Goal: Task Accomplishment & Management: Use online tool/utility

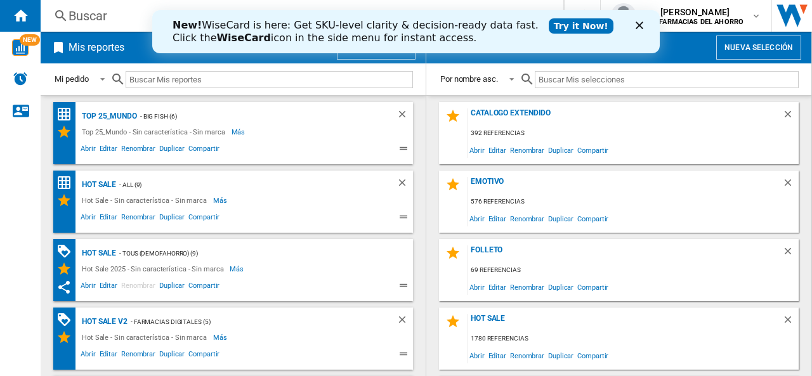
click at [643, 25] on div "Cerrar" at bounding box center [642, 26] width 13 height 8
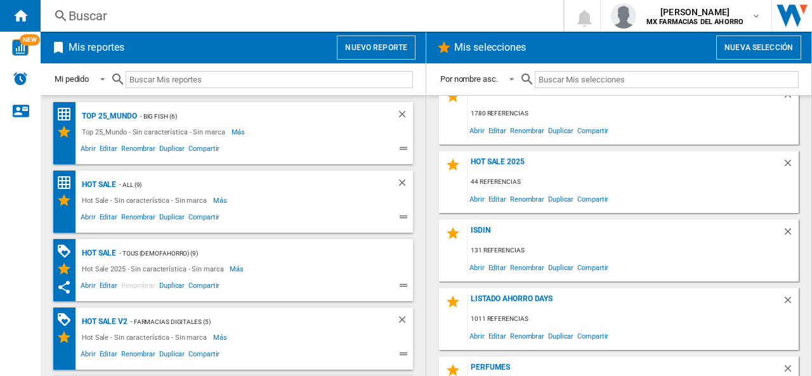
scroll to position [386, 0]
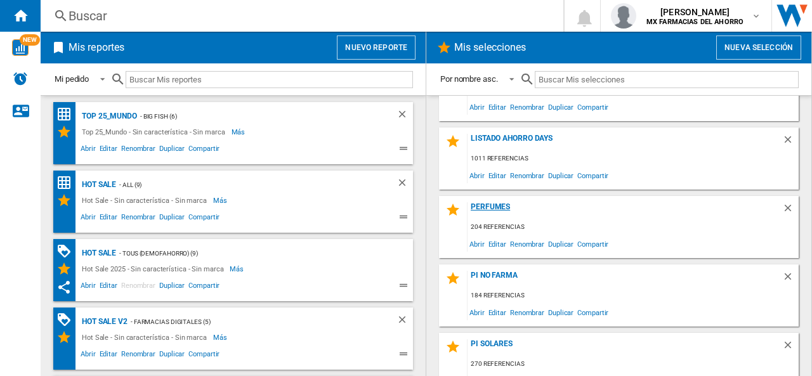
click at [505, 204] on div "Perfumes" at bounding box center [625, 210] width 315 height 17
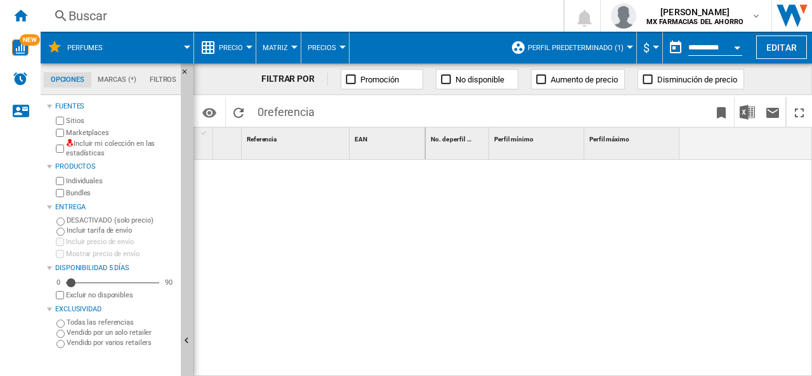
click at [112, 143] on label "Incluir mi colección en las estadísticas" at bounding box center [121, 149] width 110 height 20
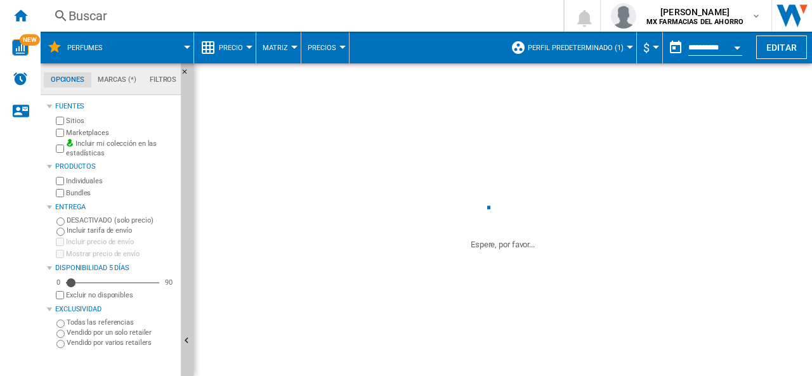
click at [619, 44] on span "Perfil predeterminado (1)" at bounding box center [576, 48] width 96 height 8
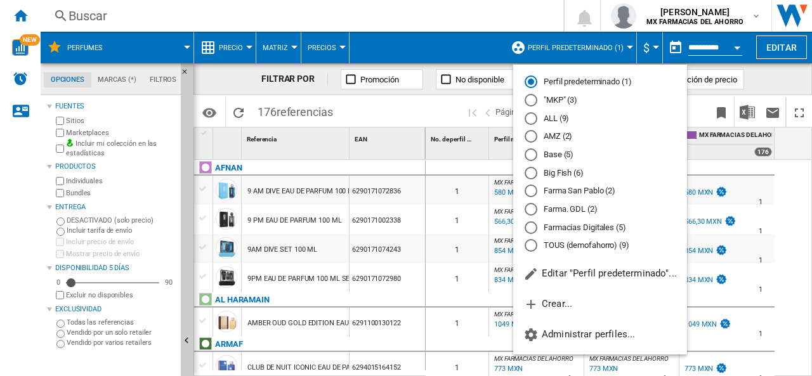
click at [538, 136] on md-radio-button "AMZ (2)" at bounding box center [600, 137] width 151 height 12
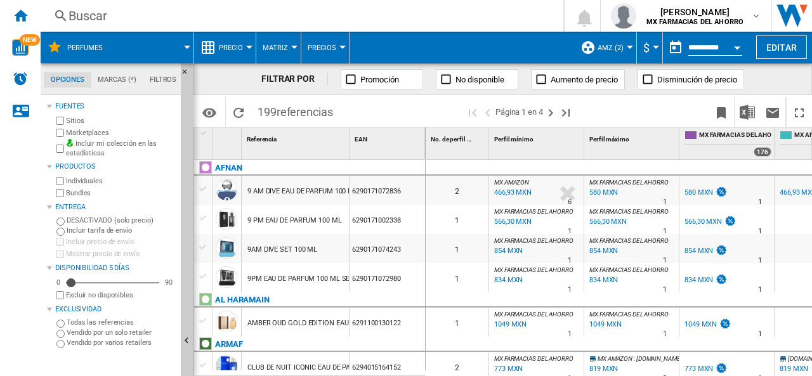
click at [86, 13] on div "Buscar" at bounding box center [300, 16] width 462 height 18
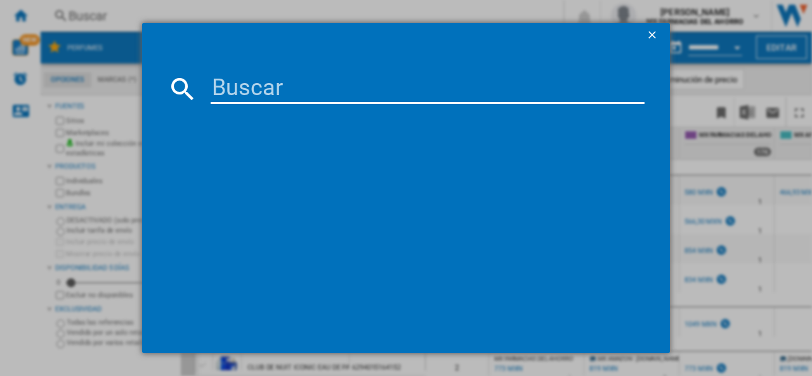
click at [8, 13] on div at bounding box center [406, 188] width 812 height 376
click at [20, 15] on div at bounding box center [406, 188] width 812 height 376
click at [657, 35] on ng-md-icon "getI18NText('BUTTONS.CLOSE_DIALOG')" at bounding box center [653, 36] width 15 height 15
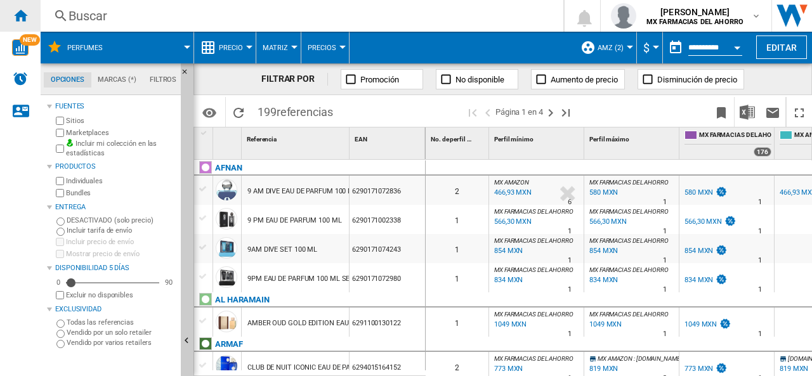
click at [18, 11] on ng-md-icon "Inicio" at bounding box center [20, 15] width 15 height 15
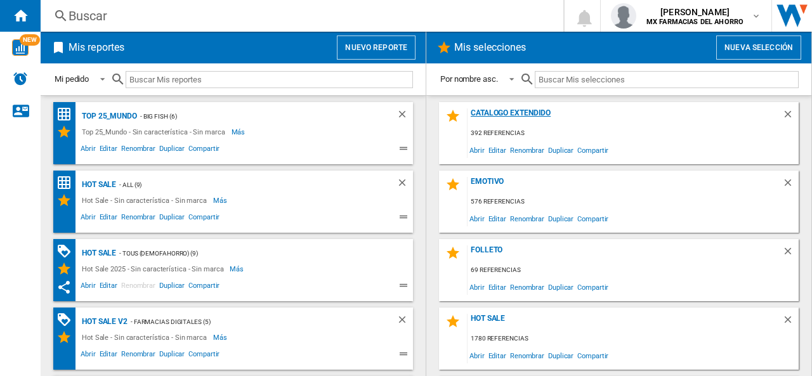
click at [532, 112] on div "CATALOGO EXTENDIDO" at bounding box center [625, 117] width 315 height 17
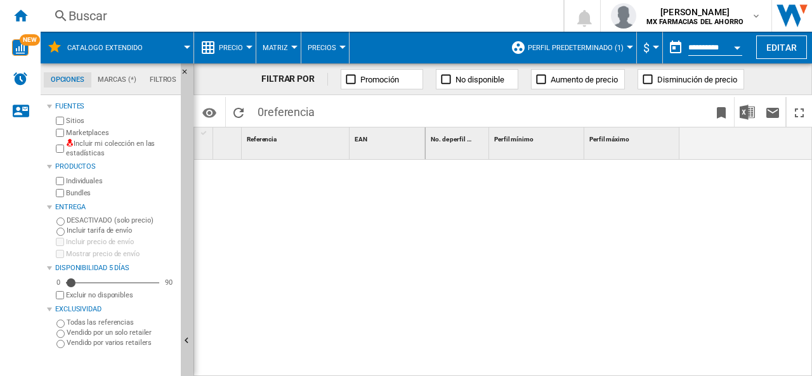
click at [100, 145] on label "Incluir mi colección en las estadísticas" at bounding box center [121, 149] width 110 height 20
click at [591, 49] on span "Perfil predeterminado (1)" at bounding box center [576, 48] width 96 height 8
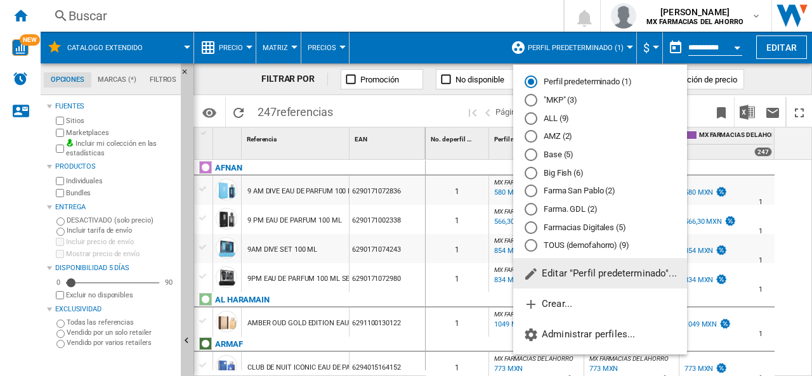
click at [558, 138] on md-radio-button "AMZ (2)" at bounding box center [600, 137] width 151 height 12
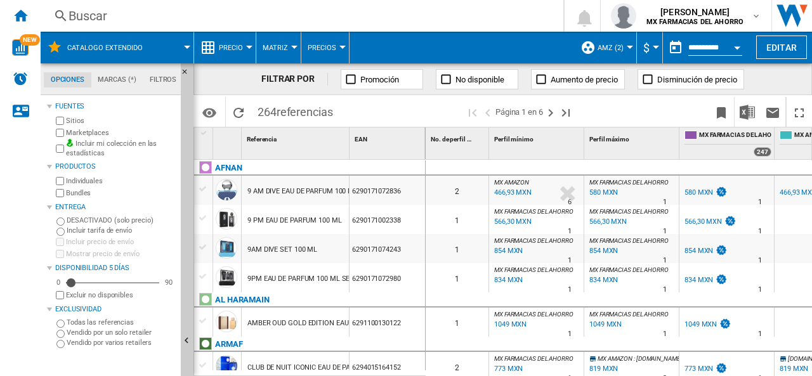
click at [223, 46] on span "Precio" at bounding box center [231, 48] width 24 height 8
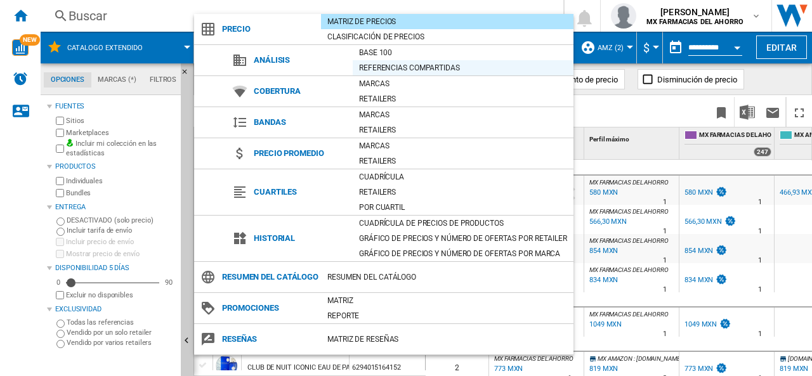
click at [386, 63] on div "Referencias compartidas" at bounding box center [463, 68] width 221 height 13
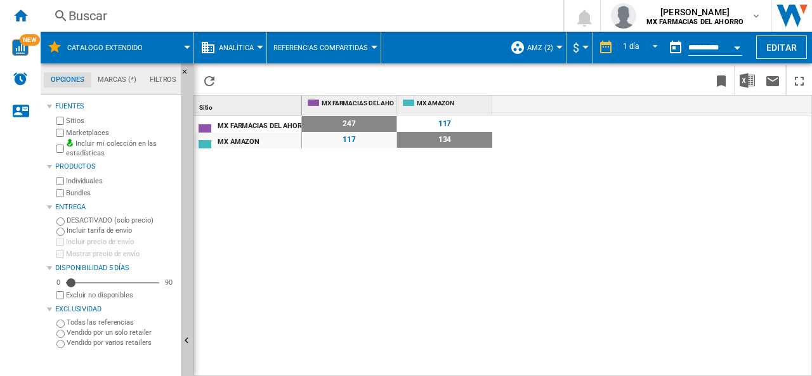
click at [235, 44] on span "Analítica" at bounding box center [236, 48] width 35 height 8
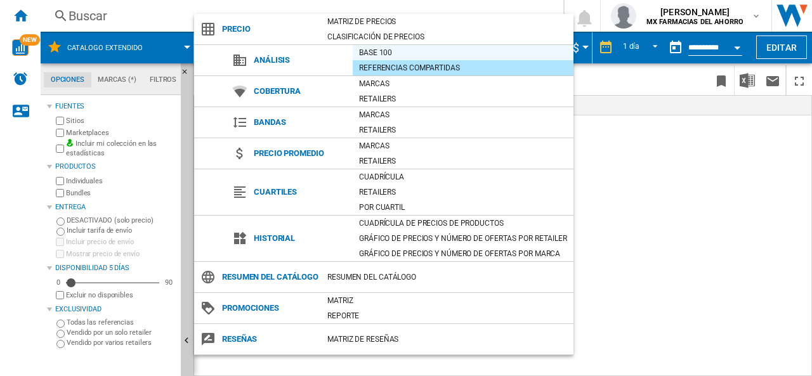
click at [390, 58] on div "Base 100" at bounding box center [463, 52] width 221 height 13
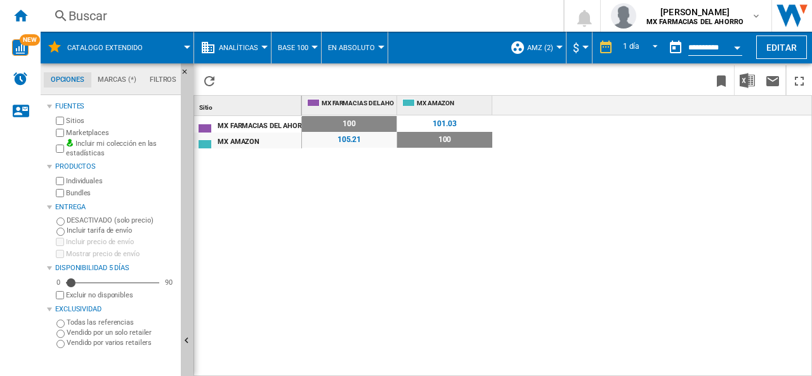
click at [230, 51] on button "Analíticas" at bounding box center [242, 48] width 46 height 32
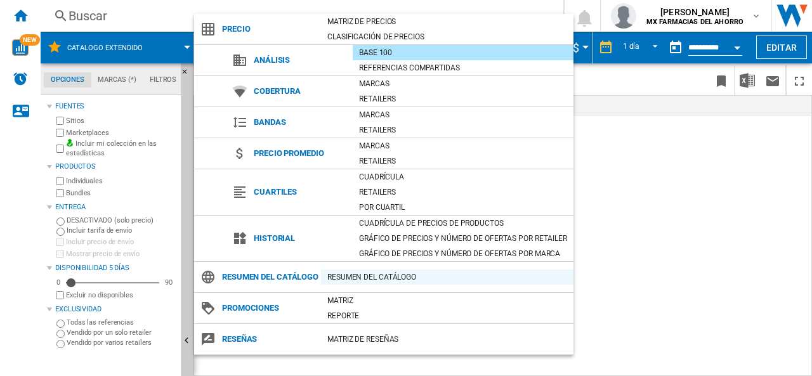
click at [341, 284] on div "Resumen del catálogo" at bounding box center [447, 277] width 253 height 13
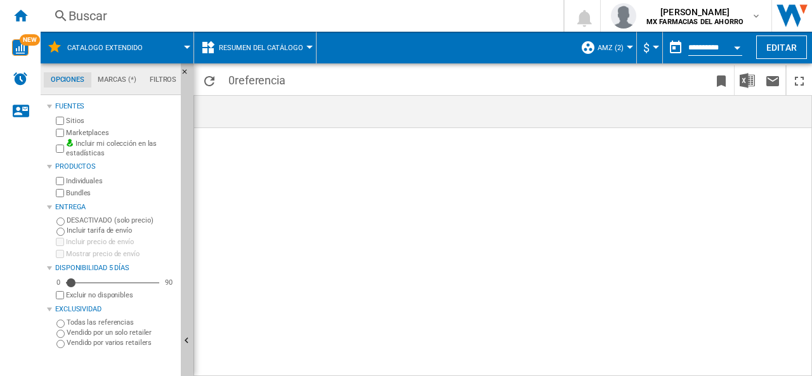
click at [271, 44] on span "Resumen del catálogo" at bounding box center [261, 48] width 84 height 8
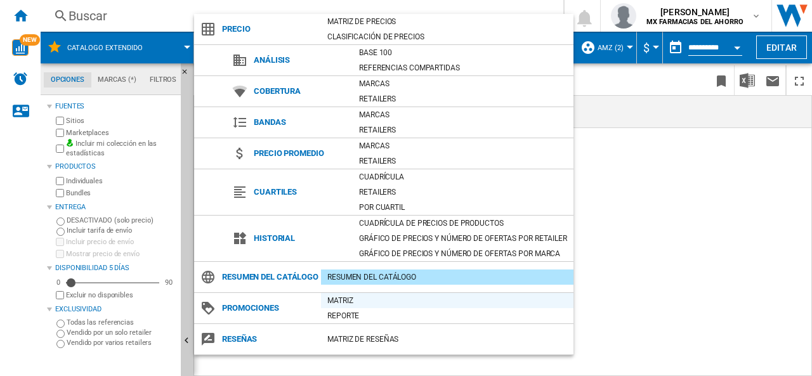
click at [336, 307] on div "Matriz" at bounding box center [447, 300] width 253 height 13
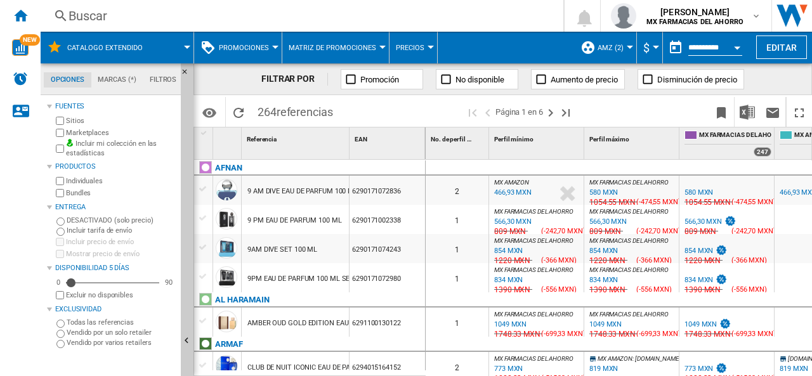
scroll to position [0, 63]
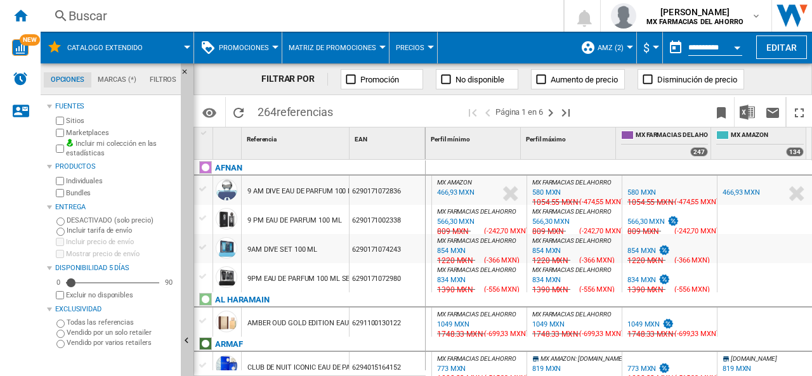
click at [255, 45] on span "Promociones" at bounding box center [244, 48] width 50 height 8
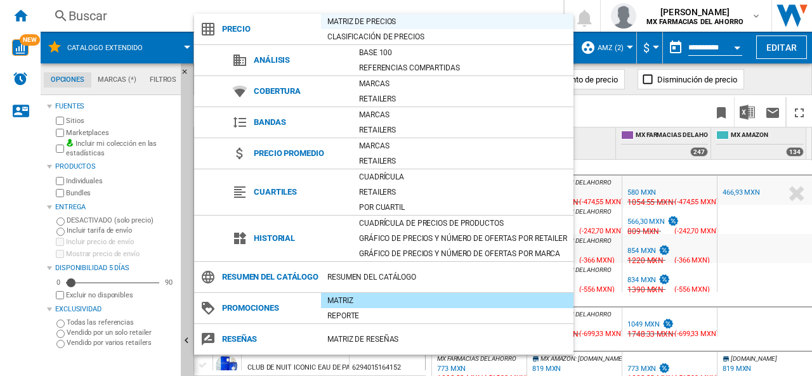
click at [360, 21] on div "Matriz de precios" at bounding box center [447, 21] width 253 height 13
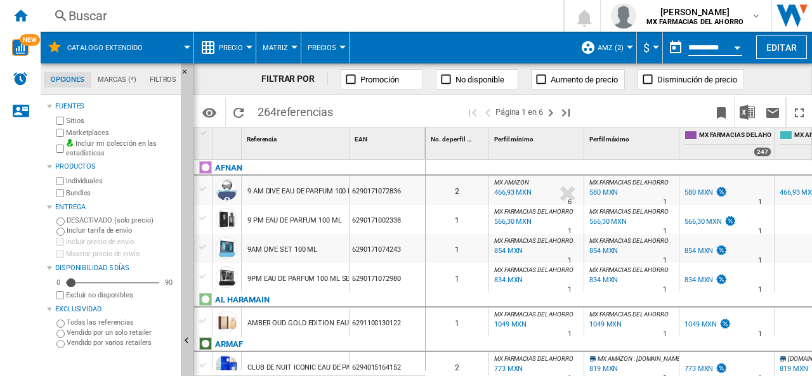
scroll to position [0, 63]
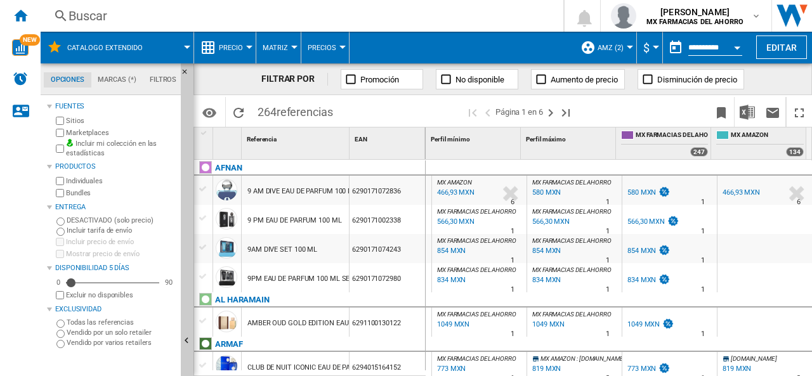
click at [610, 52] on button "AMZ (2)" at bounding box center [614, 48] width 32 height 32
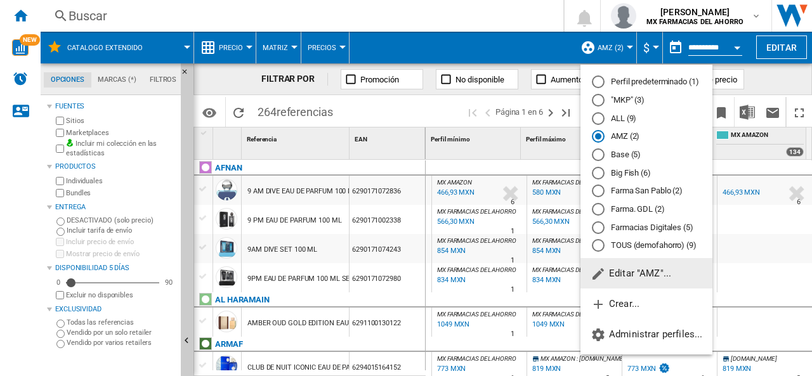
click at [631, 225] on md-radio-button "Farmacias Digitales (5)" at bounding box center [646, 227] width 109 height 12
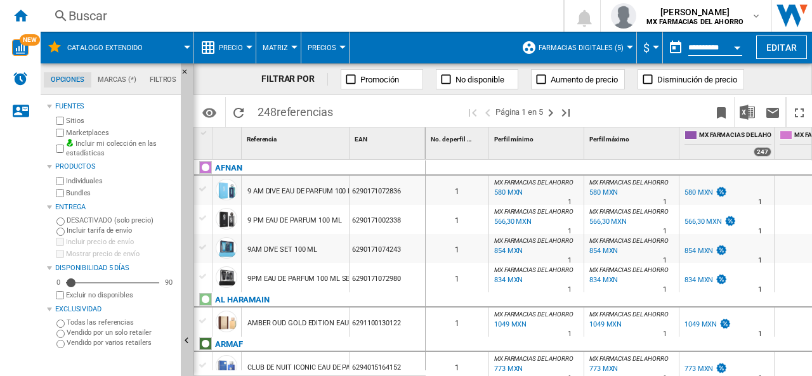
scroll to position [0, 63]
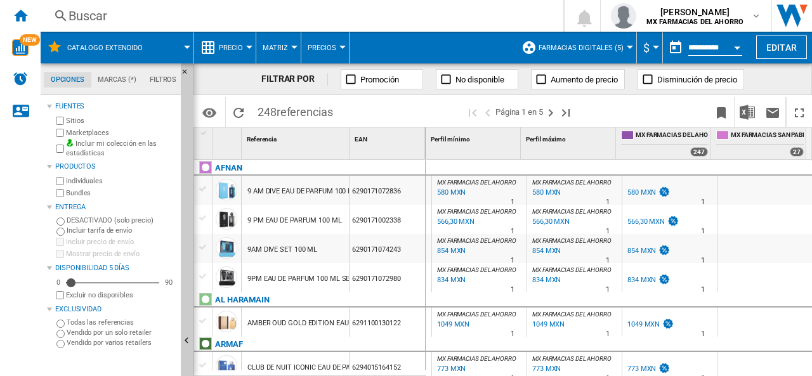
click at [109, 46] on span "CATALOGO EXTENDIDO" at bounding box center [105, 48] width 76 height 8
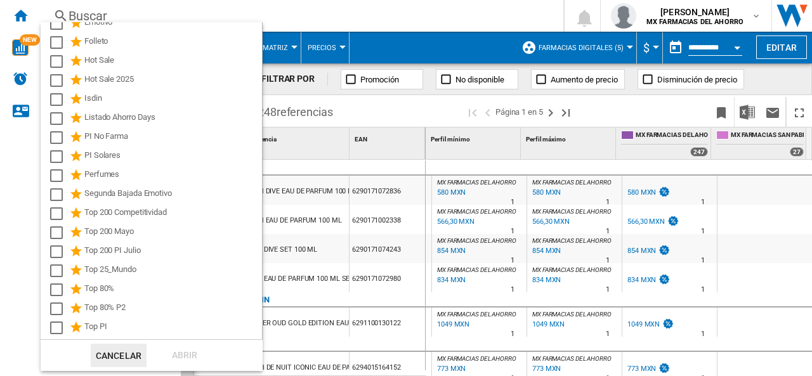
scroll to position [63, 0]
click at [58, 139] on div "Select" at bounding box center [56, 137] width 13 height 13
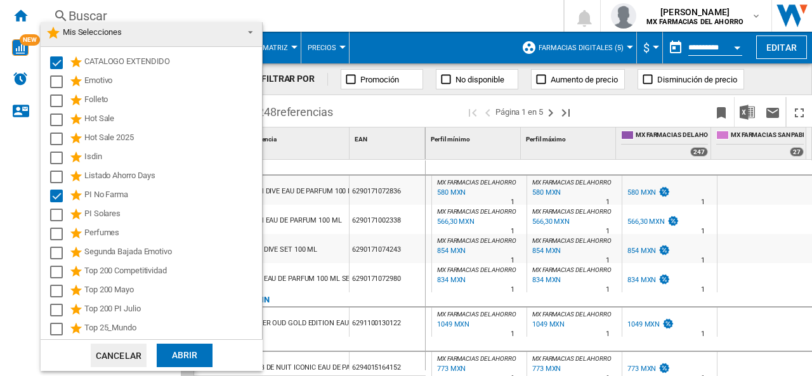
scroll to position [0, 0]
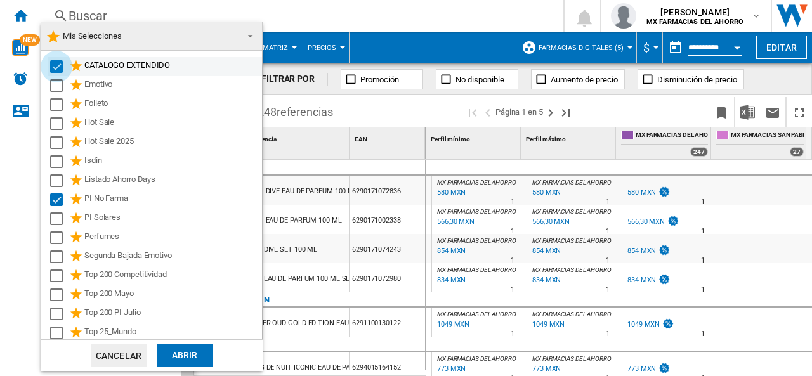
click at [57, 64] on div "Select" at bounding box center [56, 66] width 13 height 13
click at [191, 351] on div "Abrir" at bounding box center [185, 355] width 56 height 23
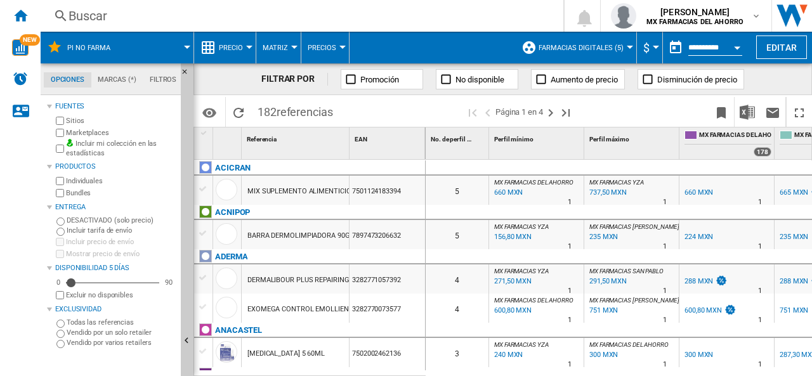
click at [590, 47] on span "Farmacias Digitales (5)" at bounding box center [581, 48] width 85 height 8
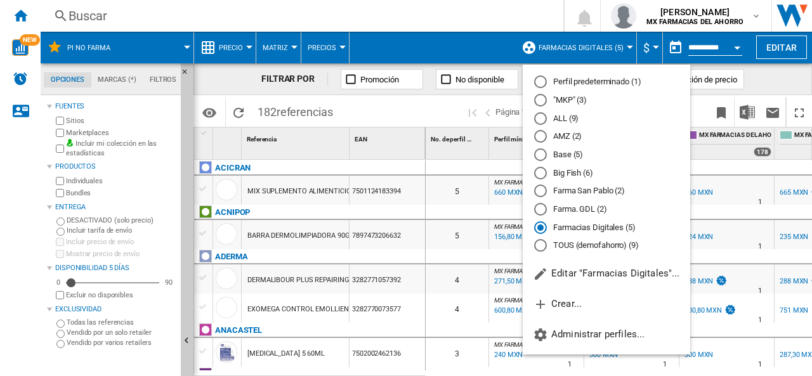
click at [82, 45] on md-backdrop at bounding box center [406, 188] width 812 height 376
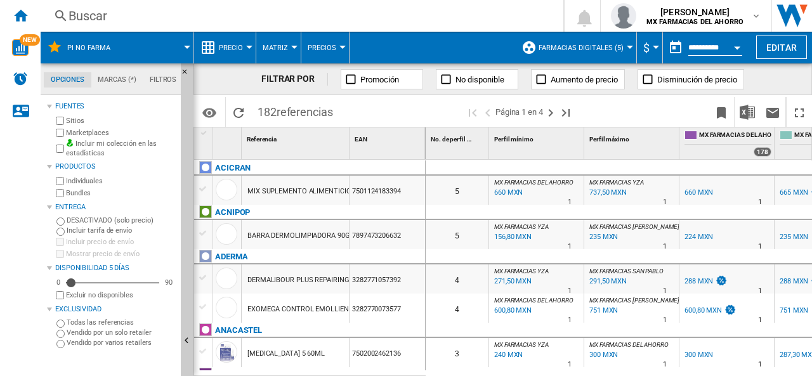
click at [189, 49] on md-menu "PI No Farma" at bounding box center [118, 48] width 154 height 32
click at [188, 49] on md-menu "PI No Farma" at bounding box center [118, 48] width 154 height 32
click at [185, 43] on span at bounding box center [157, 48] width 59 height 32
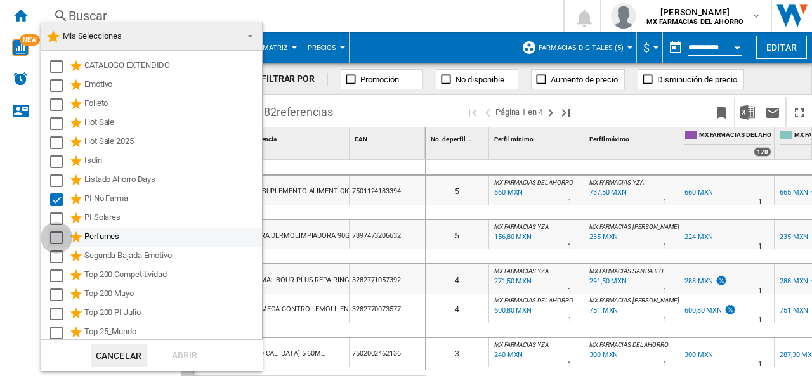
click at [55, 241] on div "Select" at bounding box center [56, 238] width 13 height 13
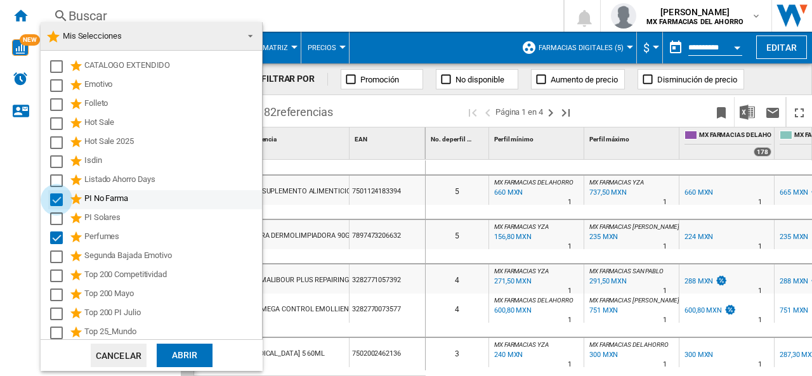
click at [62, 205] on div "Select" at bounding box center [56, 200] width 13 height 13
click at [165, 351] on div "Abrir" at bounding box center [185, 355] width 56 height 23
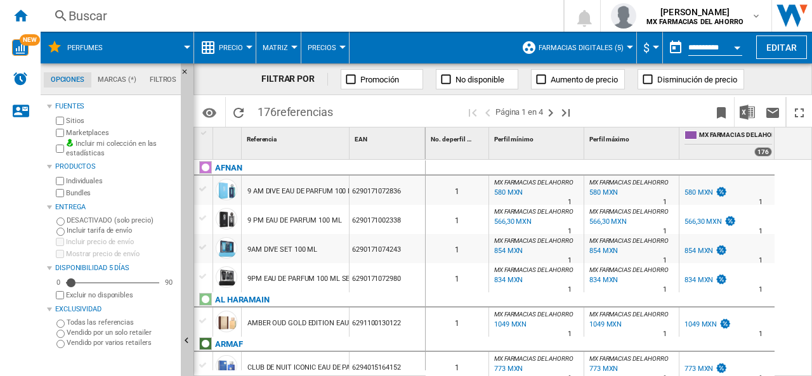
click at [591, 46] on span "Farmacias Digitales (5)" at bounding box center [581, 48] width 85 height 8
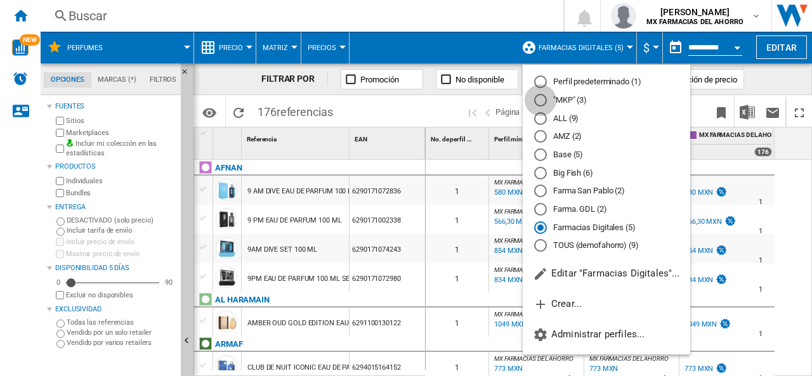
click at [539, 100] on div at bounding box center [540, 100] width 13 height 13
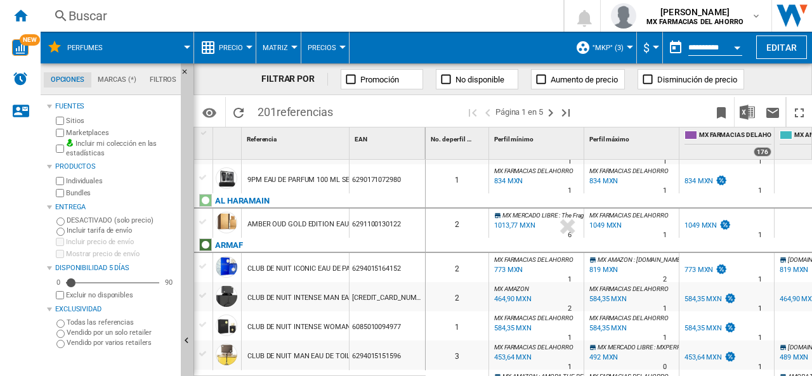
scroll to position [131, 0]
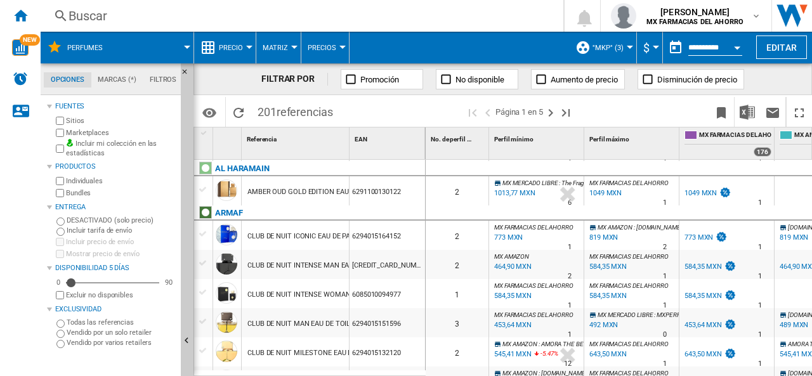
click at [388, 353] on div "6294015132120" at bounding box center [388, 352] width 76 height 29
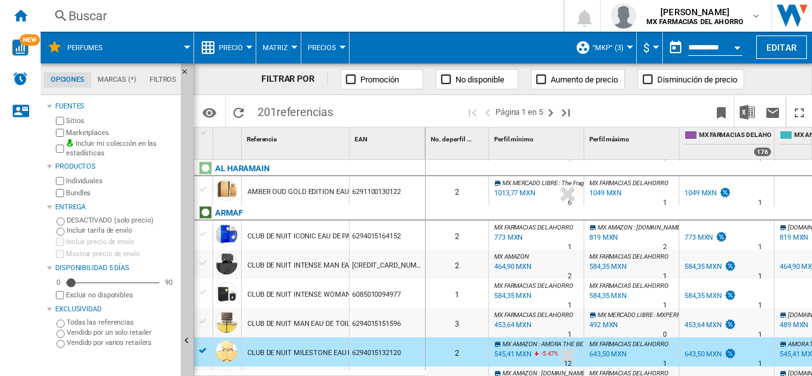
click at [388, 353] on div "6294015132120" at bounding box center [388, 352] width 76 height 29
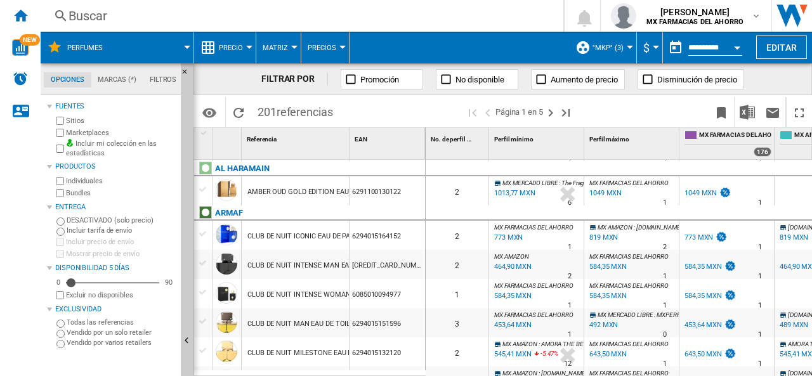
drag, startPoint x: 406, startPoint y: 350, endPoint x: 352, endPoint y: 353, distance: 53.4
click at [352, 353] on div "6294015132120" at bounding box center [388, 352] width 76 height 29
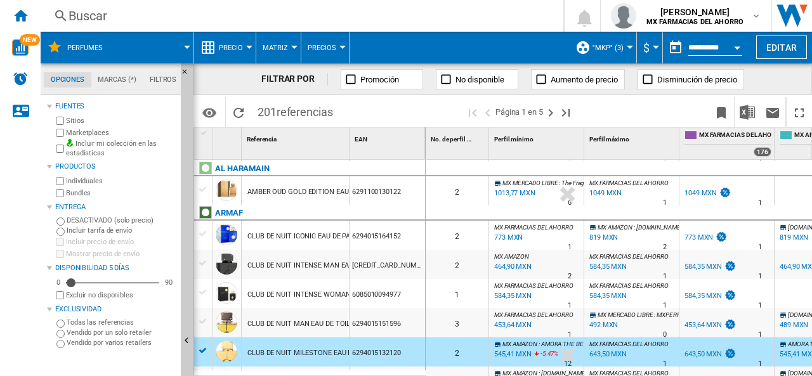
click at [352, 353] on div "6294015132120" at bounding box center [388, 352] width 76 height 29
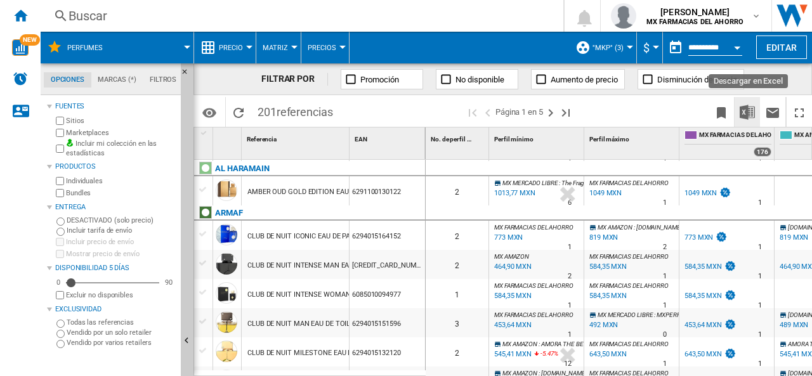
click at [746, 114] on img "Descargar en Excel" at bounding box center [747, 112] width 15 height 15
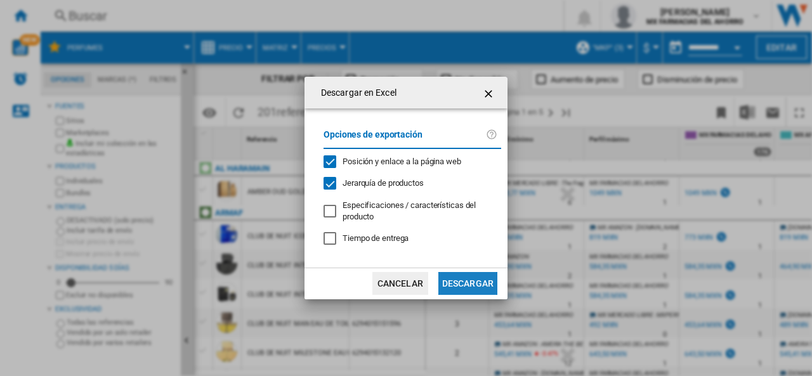
click at [466, 282] on button "Descargar" at bounding box center [468, 283] width 59 height 23
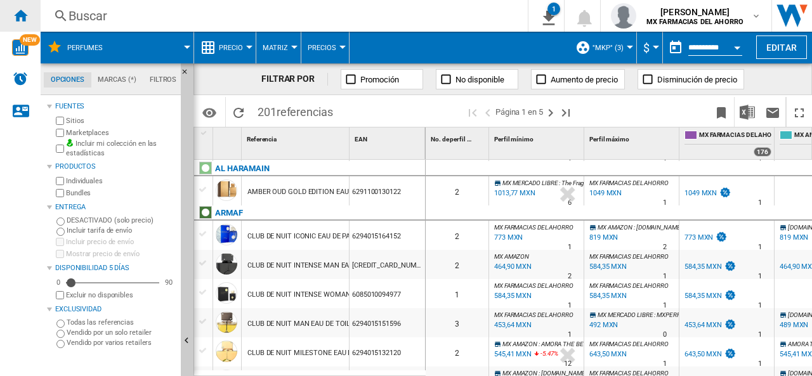
click at [28, 13] on div "Inicio" at bounding box center [20, 16] width 41 height 32
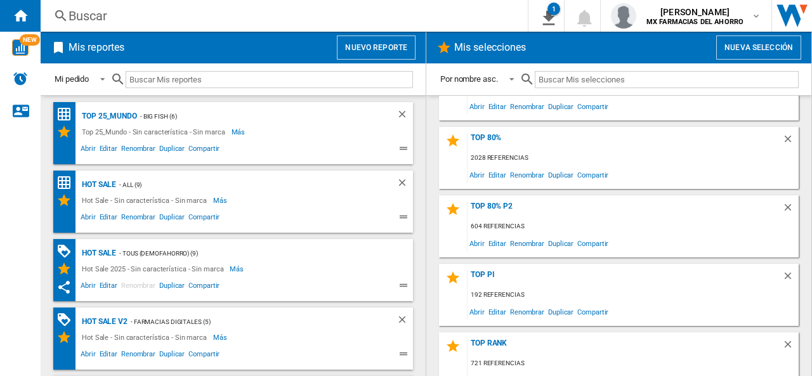
scroll to position [1021, 0]
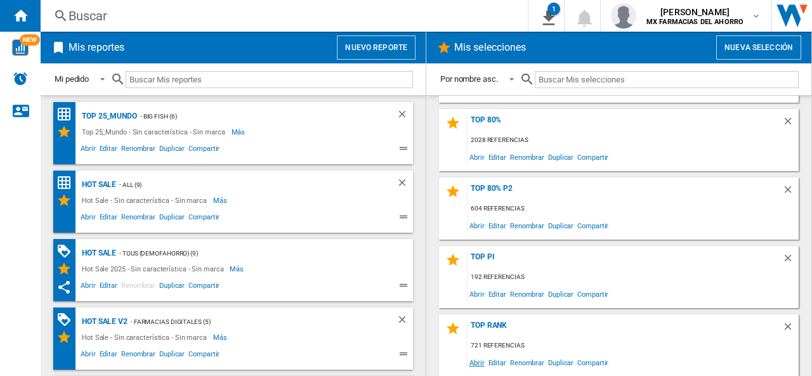
click at [478, 362] on span "Abrir" at bounding box center [477, 362] width 19 height 17
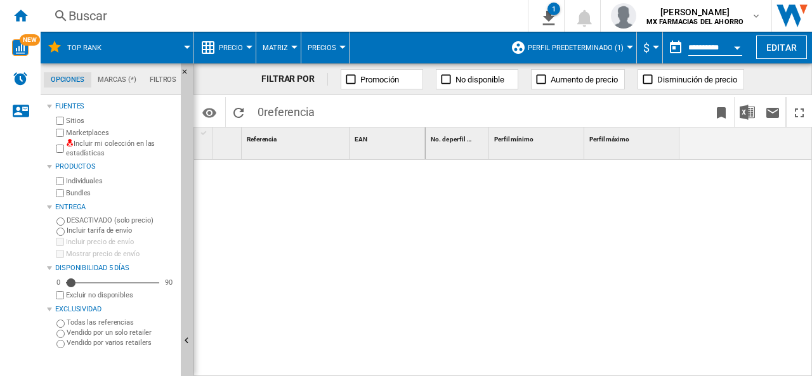
click at [90, 145] on label "Incluir mi colección en las estadísticas" at bounding box center [121, 149] width 110 height 20
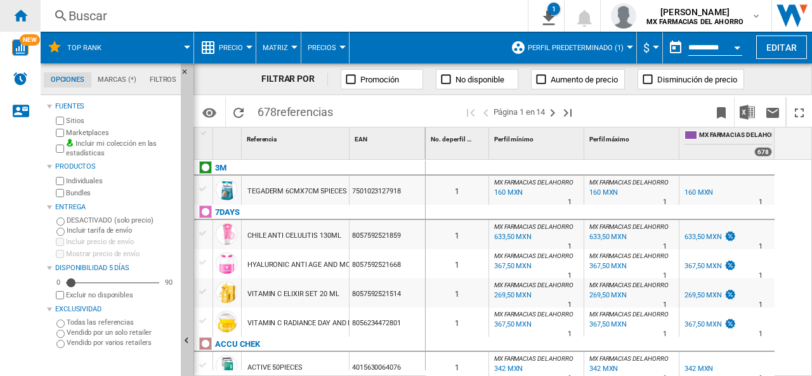
click at [19, 10] on ng-md-icon "Inicio" at bounding box center [20, 15] width 15 height 15
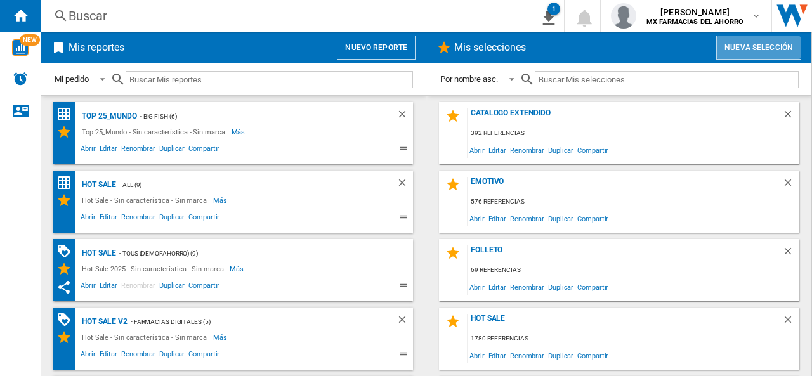
click at [755, 44] on button "Nueva selección" at bounding box center [758, 48] width 85 height 24
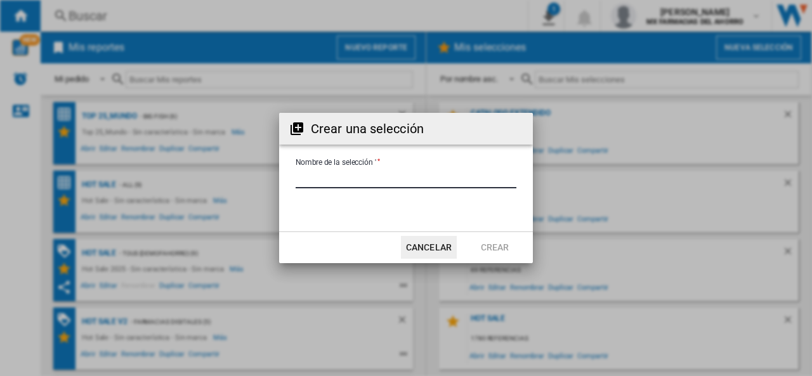
click at [354, 181] on input "Nombre de la selección '" at bounding box center [406, 178] width 221 height 19
click at [341, 180] on input "Nombre de la selección '" at bounding box center [406, 178] width 221 height 19
click at [297, 177] on input "Nombre de la selección '" at bounding box center [406, 178] width 221 height 19
type input "**********"
click at [480, 249] on button "Crear" at bounding box center [495, 247] width 56 height 23
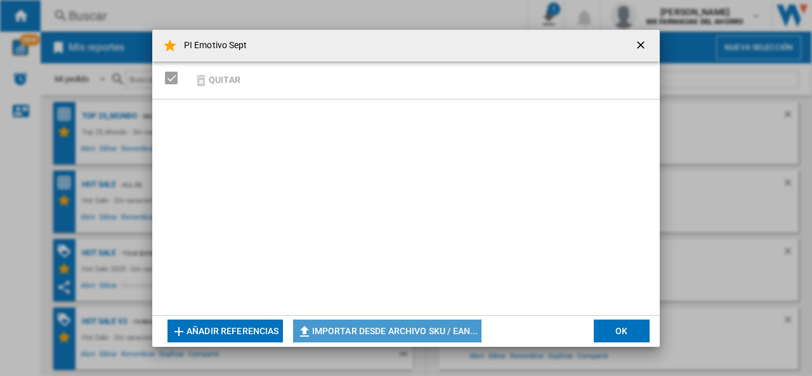
click at [381, 334] on button "Importar desde archivo SKU / EAN..." at bounding box center [387, 331] width 189 height 23
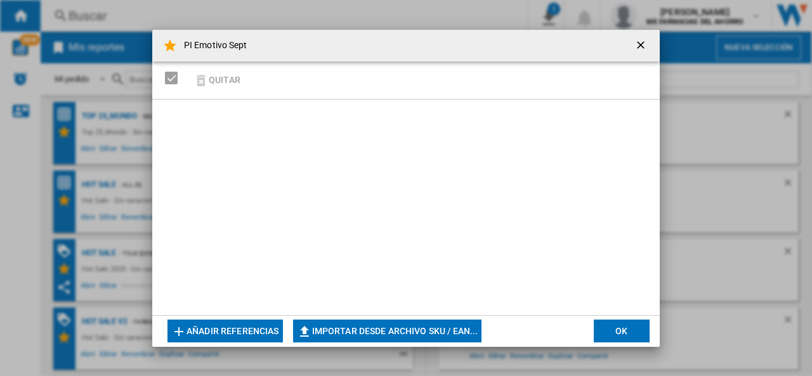
type input "**********"
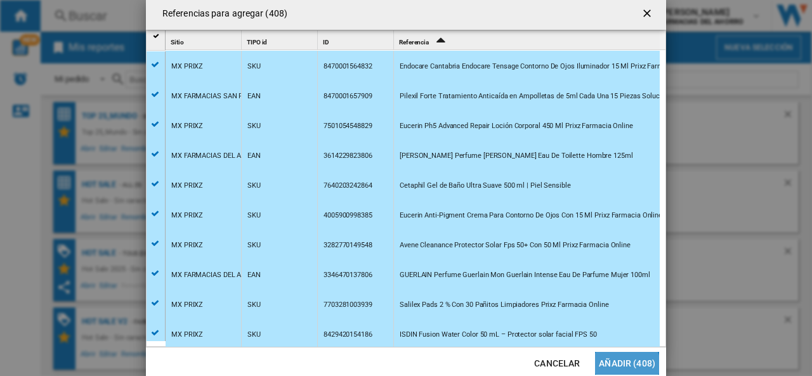
click at [624, 366] on button "Añadir (408)" at bounding box center [627, 363] width 64 height 23
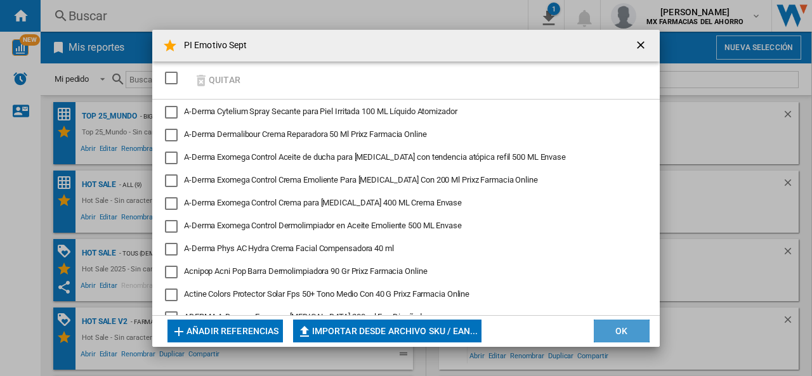
click at [616, 329] on button "OK" at bounding box center [622, 331] width 56 height 23
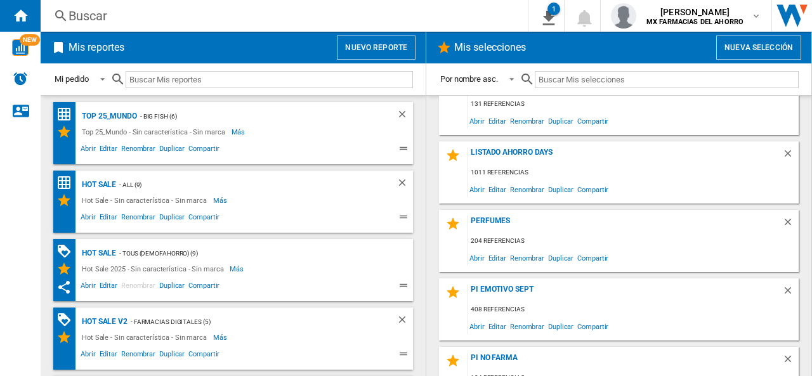
scroll to position [373, 0]
click at [500, 291] on div "PI Emotivo Sept" at bounding box center [625, 292] width 315 height 17
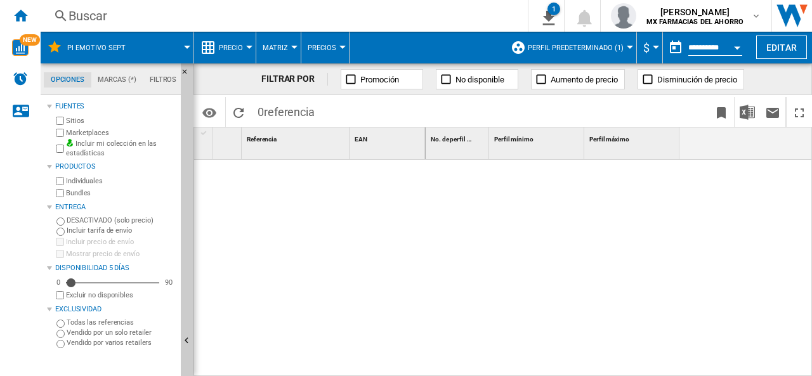
click at [583, 40] on button "Perfil predeterminado (1)" at bounding box center [579, 48] width 102 height 32
click at [582, 44] on md-backdrop at bounding box center [406, 188] width 812 height 376
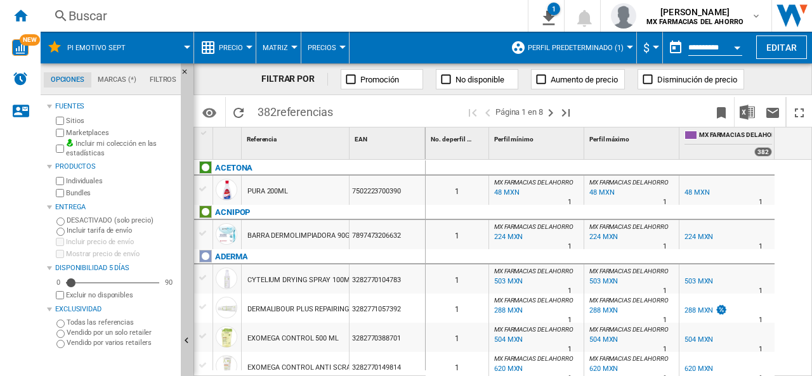
click at [787, 54] on md-backdrop at bounding box center [406, 188] width 812 height 376
click at [774, 46] on md-backdrop at bounding box center [406, 188] width 812 height 376
click at [792, 43] on md-backdrop at bounding box center [406, 188] width 812 height 376
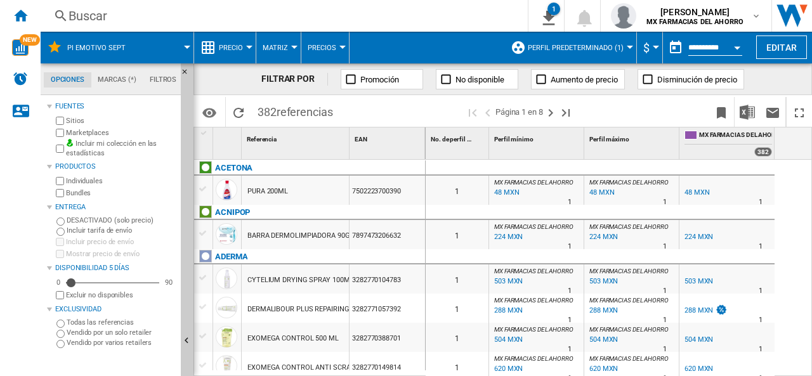
click at [792, 43] on md-backdrop at bounding box center [406, 188] width 812 height 376
click at [659, 116] on md-backdrop at bounding box center [406, 188] width 812 height 376
click at [61, 145] on md-backdrop at bounding box center [406, 188] width 812 height 376
click at [781, 45] on button "Editar" at bounding box center [781, 47] width 51 height 23
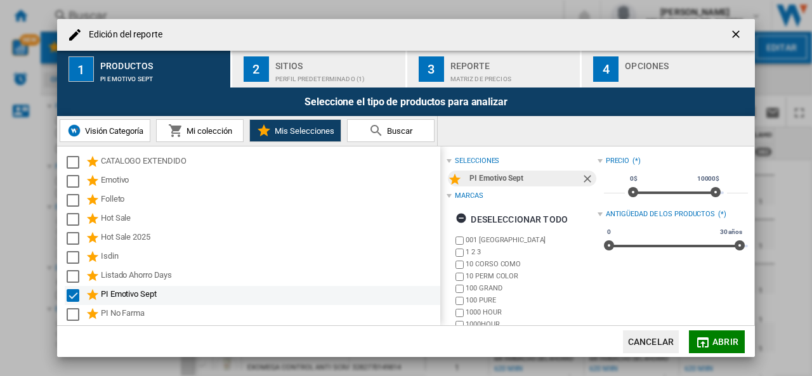
click at [150, 296] on div "PI Emotivo Sept" at bounding box center [270, 295] width 338 height 15
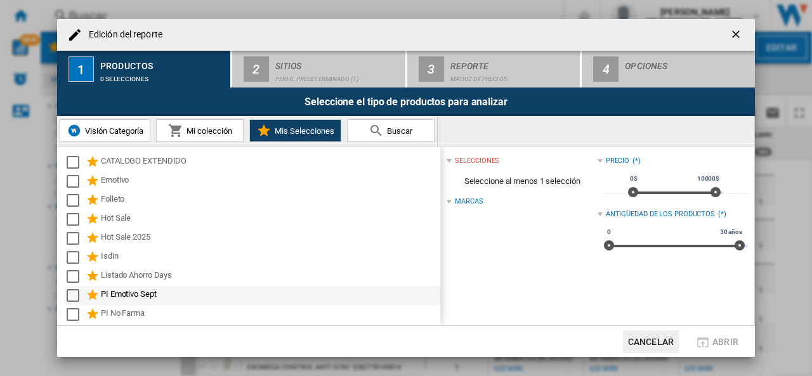
click at [150, 296] on div "PI Emotivo Sept" at bounding box center [270, 295] width 338 height 15
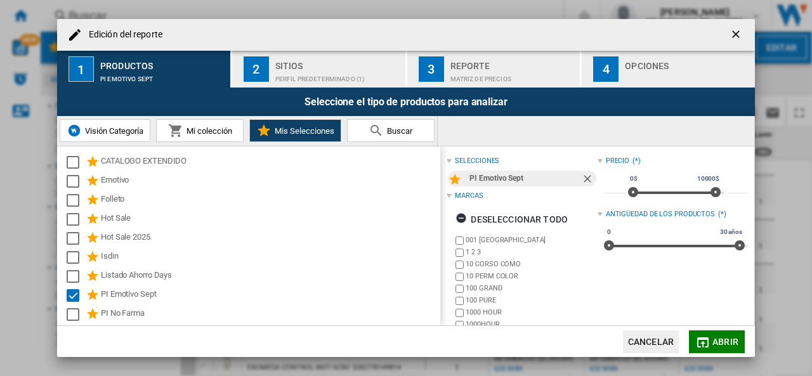
scroll to position [117, 0]
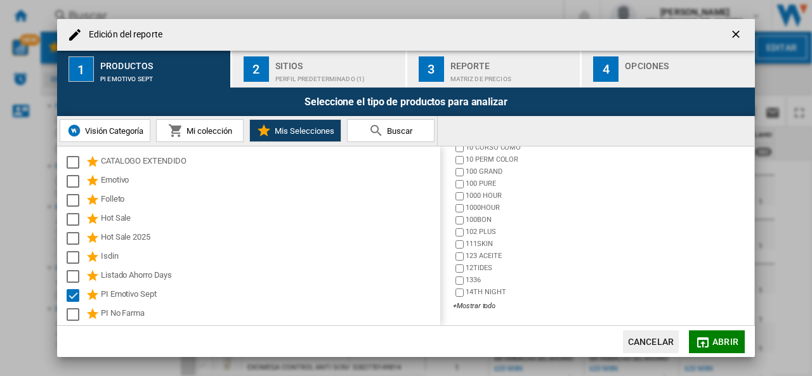
click at [709, 342] on md-icon "button" at bounding box center [703, 342] width 15 height 15
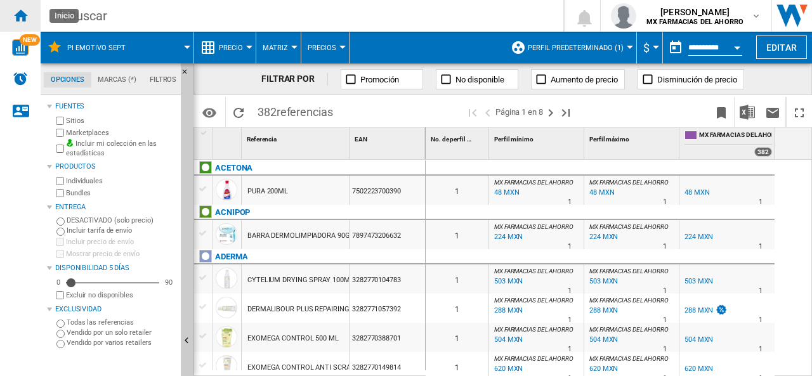
click at [18, 17] on ng-md-icon "Inicio" at bounding box center [20, 15] width 15 height 15
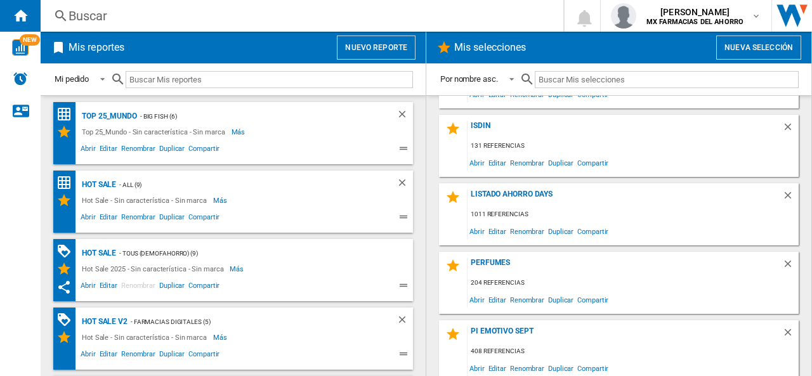
scroll to position [382, 0]
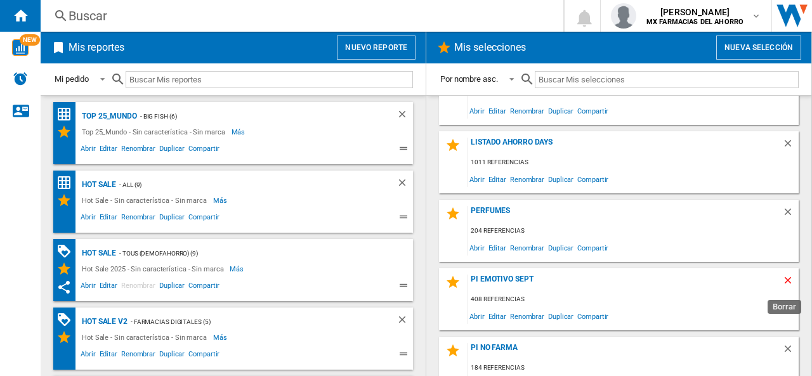
click at [784, 283] on ng-md-icon "Borrar" at bounding box center [789, 282] width 15 height 15
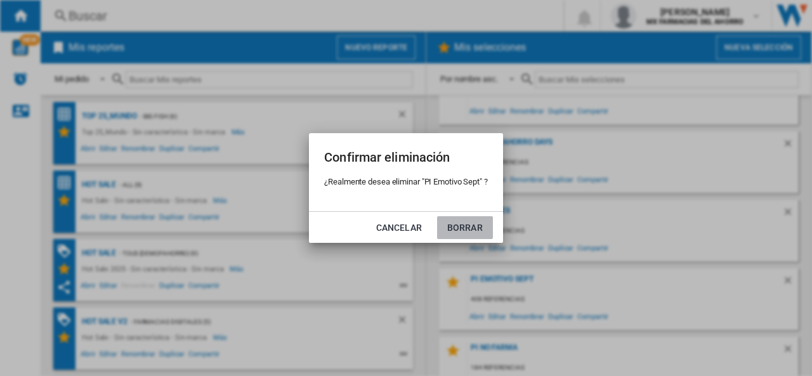
click at [462, 228] on button "Borrar" at bounding box center [465, 227] width 56 height 23
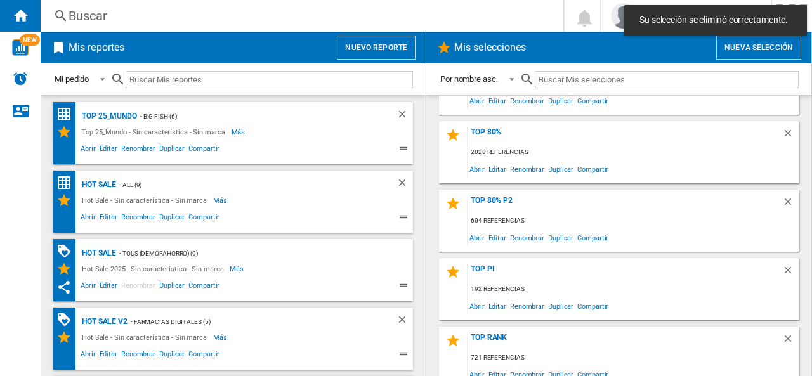
scroll to position [1021, 0]
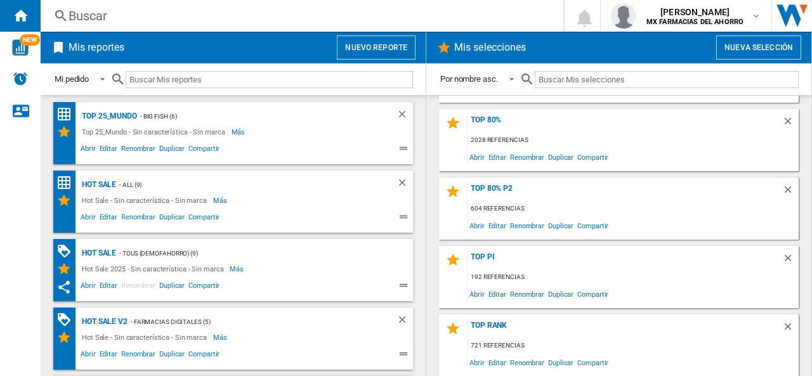
click at [779, 44] on button "Nueva selección" at bounding box center [758, 48] width 85 height 24
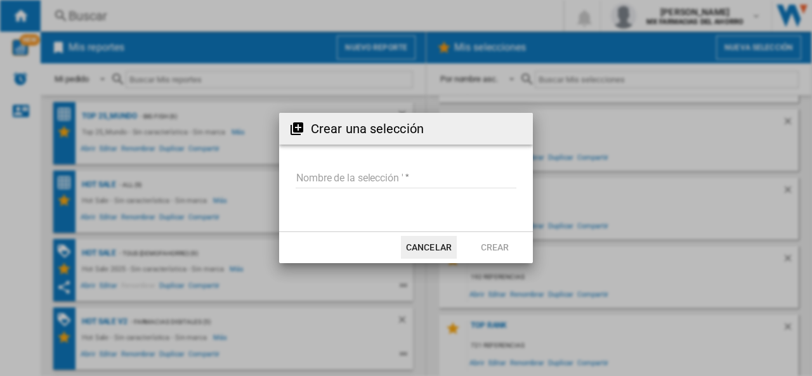
click at [339, 173] on input "Nombre de la selección '" at bounding box center [406, 178] width 221 height 19
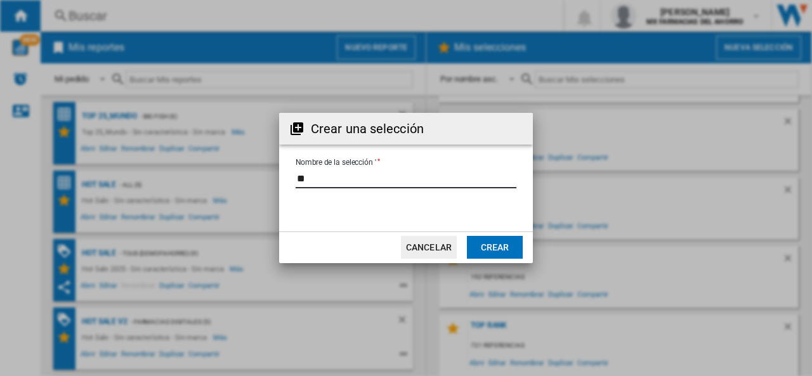
type input "*"
type input "**********"
click at [508, 247] on button "Crear" at bounding box center [495, 247] width 56 height 23
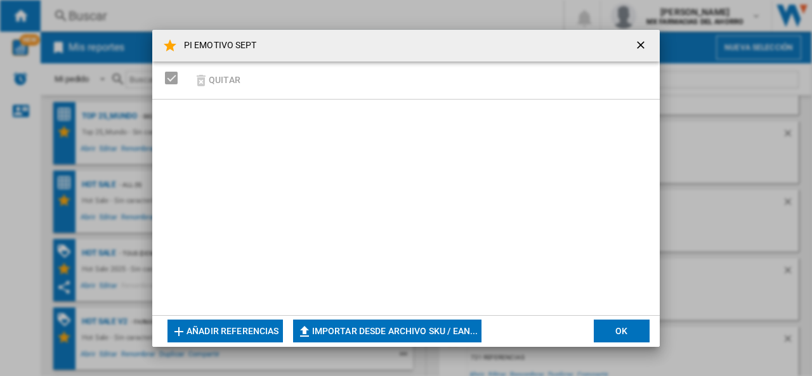
scroll to position [1090, 0]
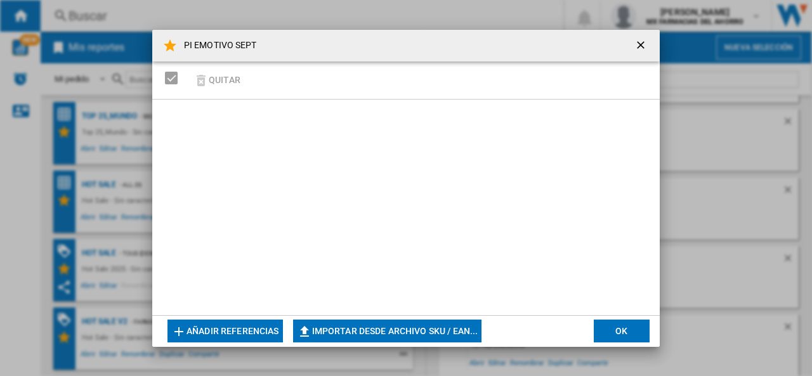
click at [383, 322] on button "Importar desde archivo SKU / EAN..." at bounding box center [387, 331] width 189 height 23
type input "**********"
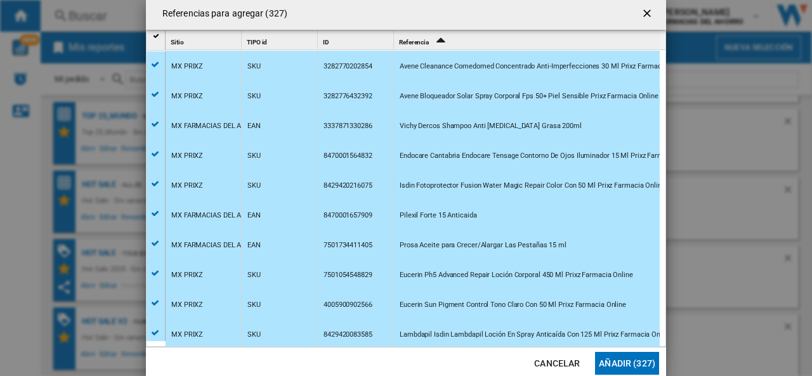
click at [613, 366] on button "Añadir (327)" at bounding box center [627, 363] width 64 height 23
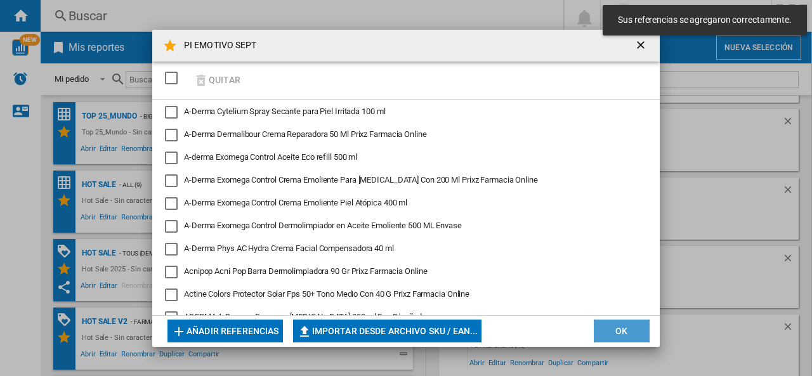
click at [602, 336] on button "OK" at bounding box center [622, 331] width 56 height 23
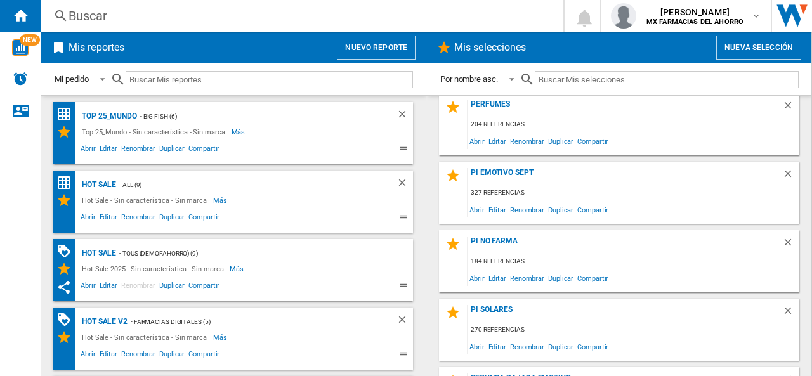
scroll to position [491, 0]
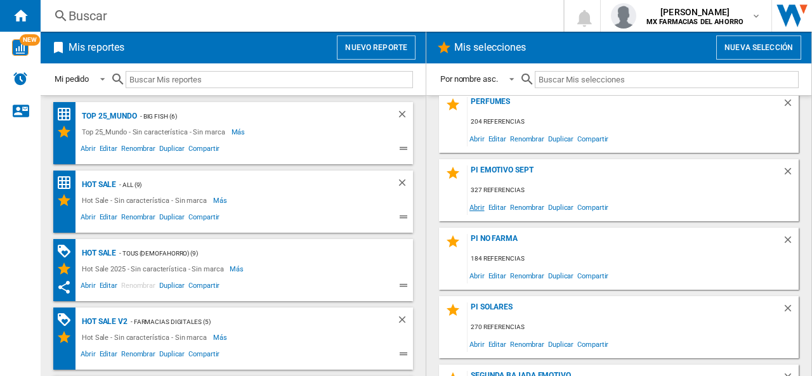
click at [480, 208] on span "Abrir" at bounding box center [477, 207] width 19 height 17
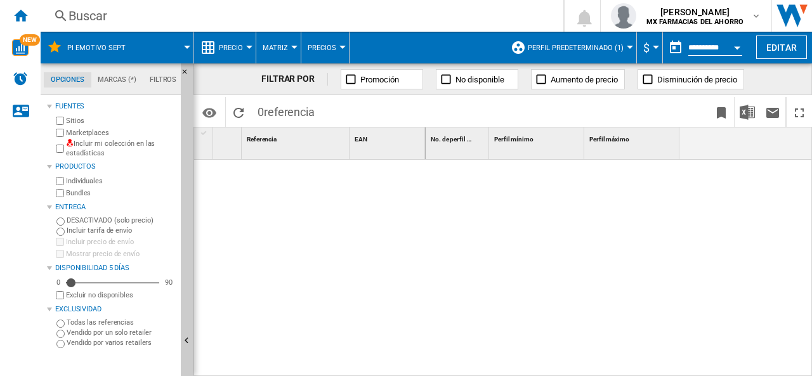
click at [107, 143] on label "Incluir mi colección en las estadísticas" at bounding box center [121, 149] width 110 height 20
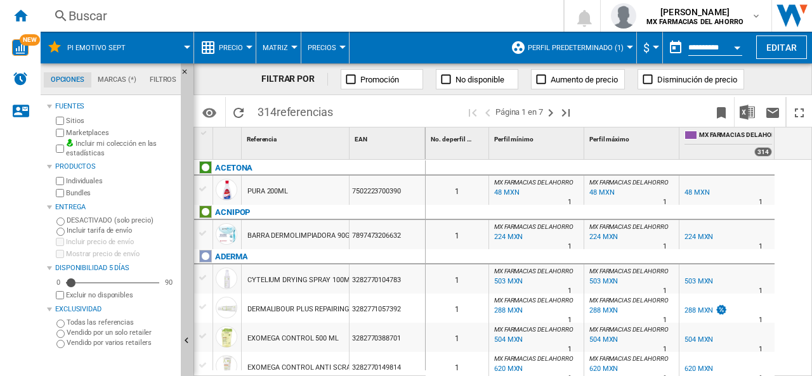
click at [616, 49] on span "Perfil predeterminado (1)" at bounding box center [576, 48] width 96 height 8
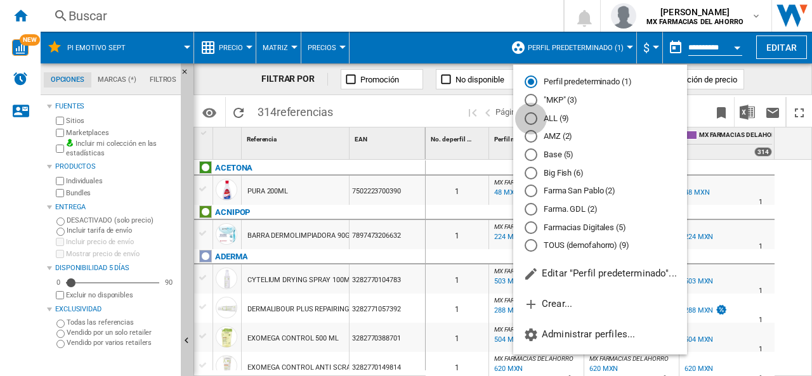
click at [533, 119] on div "ALL (9)" at bounding box center [531, 118] width 13 height 13
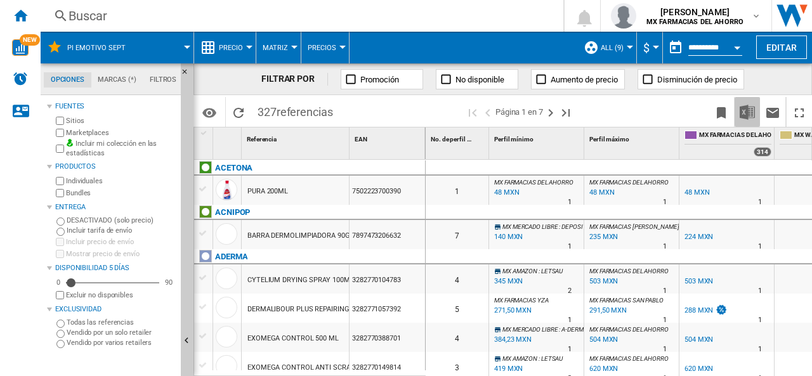
click at [749, 117] on img "Descargar en Excel" at bounding box center [747, 112] width 15 height 15
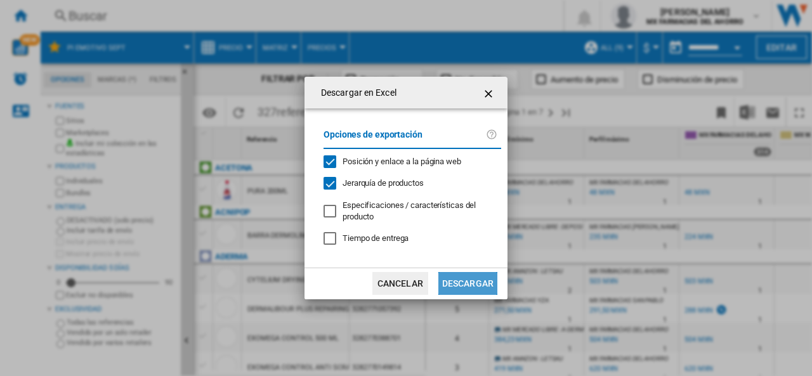
click at [468, 282] on button "Descargar" at bounding box center [468, 283] width 59 height 23
